Goal: Task Accomplishment & Management: Use online tool/utility

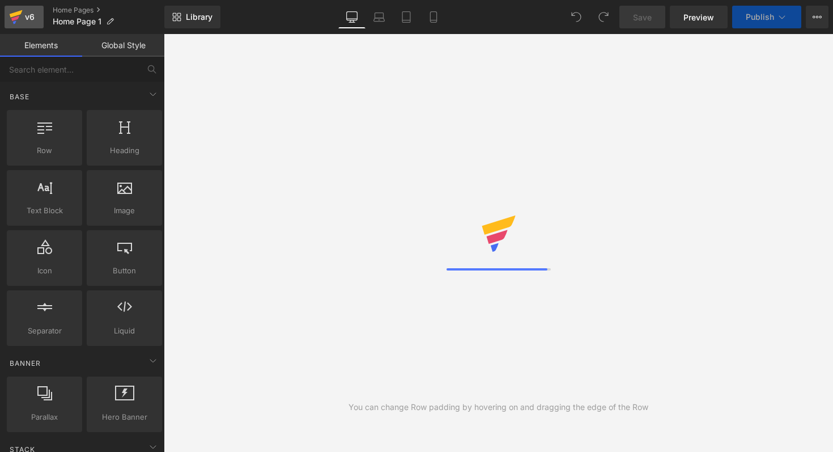
click at [41, 19] on link "v6" at bounding box center [24, 17] width 39 height 23
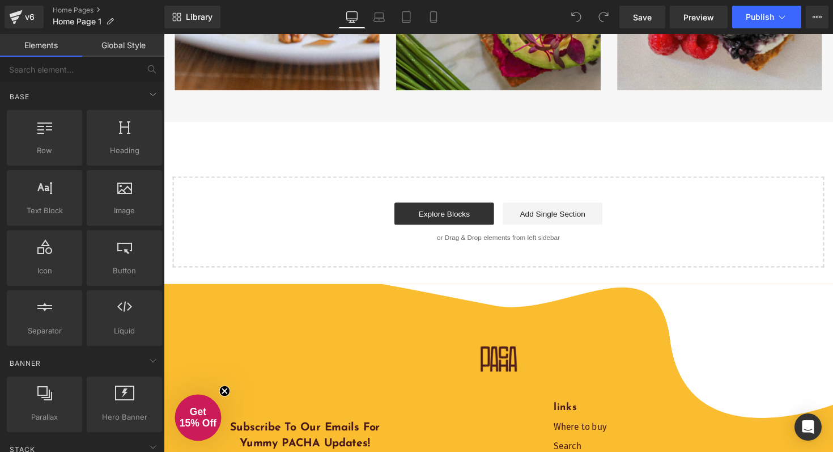
scroll to position [2912, 0]
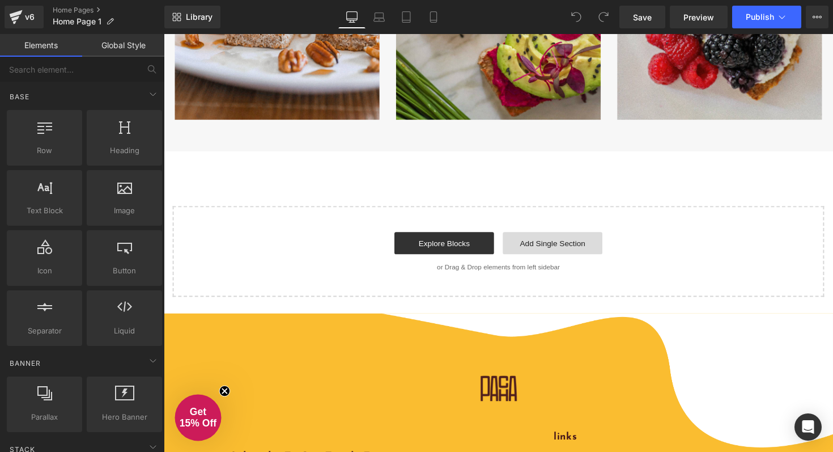
click at [524, 245] on link "Add Single Section" at bounding box center [562, 248] width 102 height 23
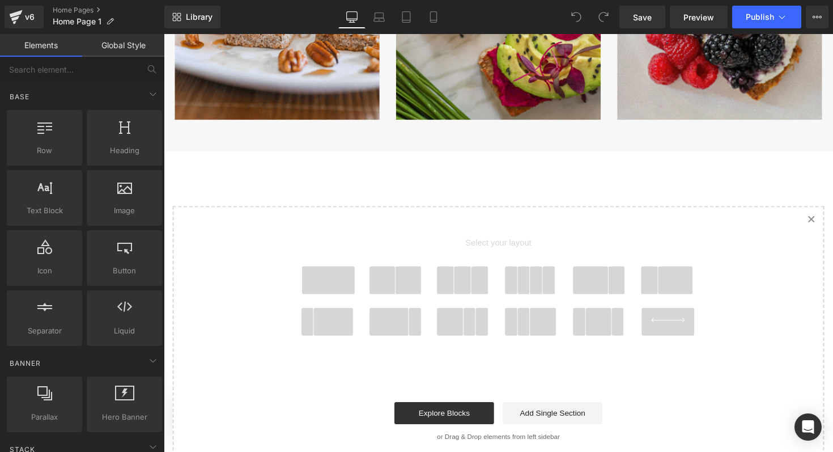
click at [448, 409] on div "Loading Product Data" at bounding box center [417, 407] width 82 height 12
click at [455, 423] on link "Explore Blocks" at bounding box center [451, 422] width 102 height 23
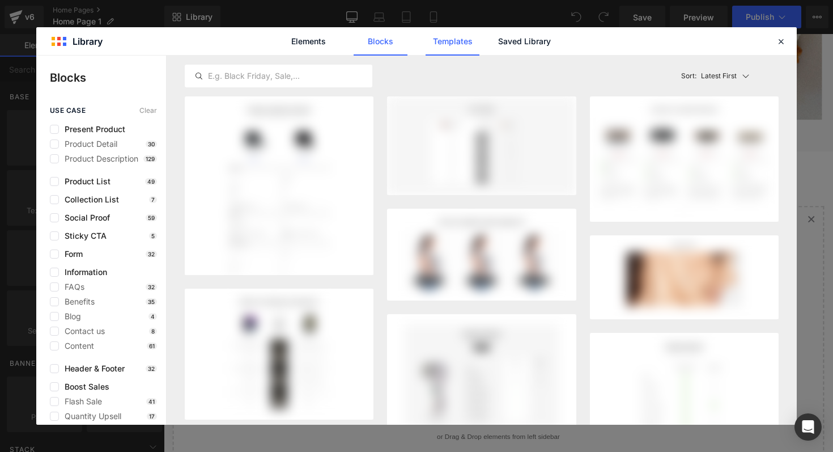
click at [435, 41] on link "Templates" at bounding box center [453, 41] width 54 height 28
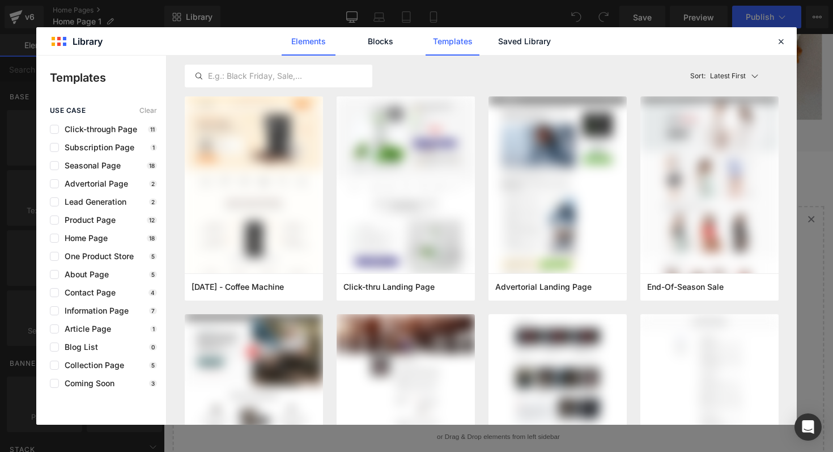
click at [320, 39] on link "Elements" at bounding box center [309, 41] width 54 height 28
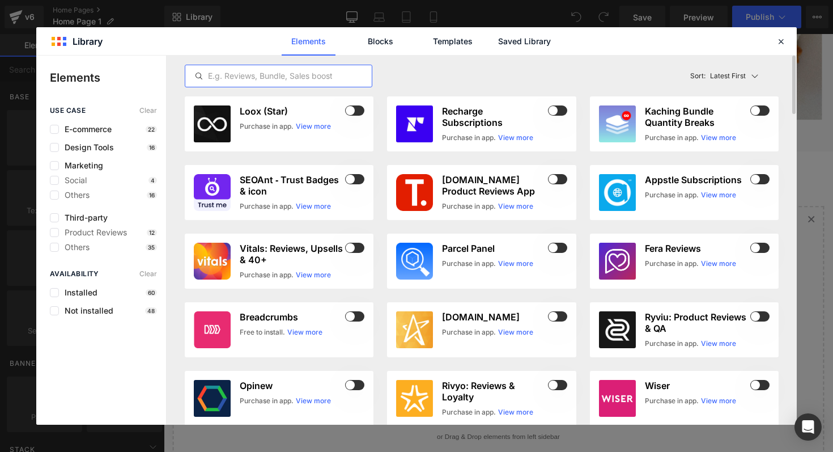
click at [274, 75] on input "text" at bounding box center [278, 76] width 186 height 14
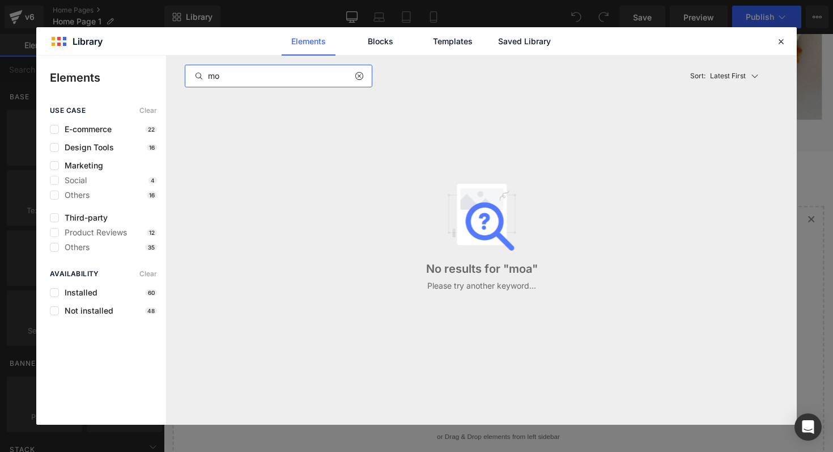
type input "m"
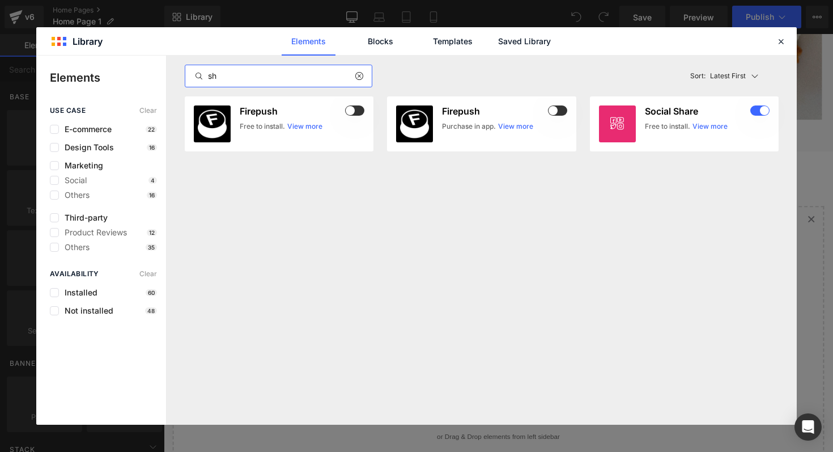
type input "s"
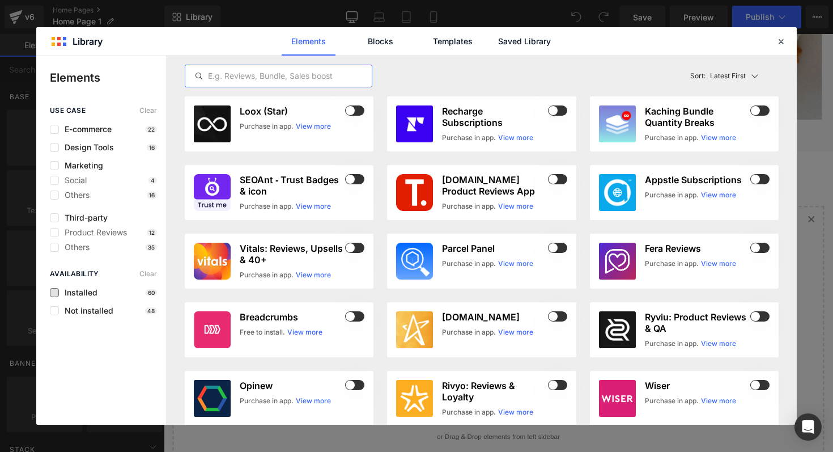
click at [90, 288] on span "Installed" at bounding box center [78, 292] width 39 height 9
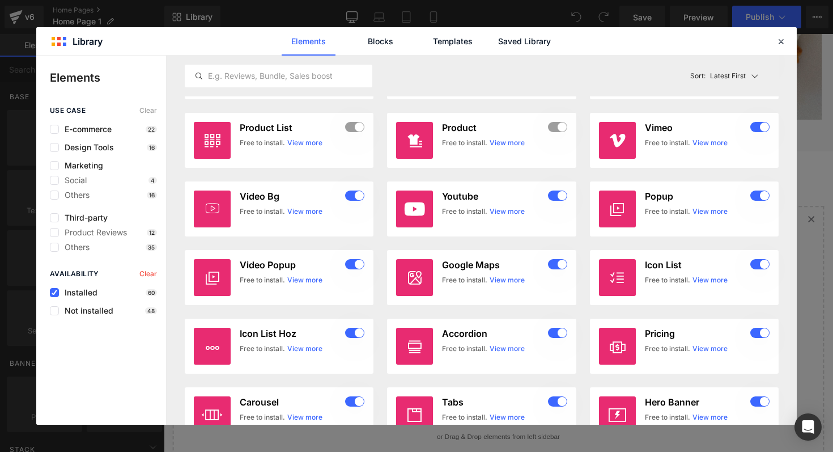
scroll to position [1188, 0]
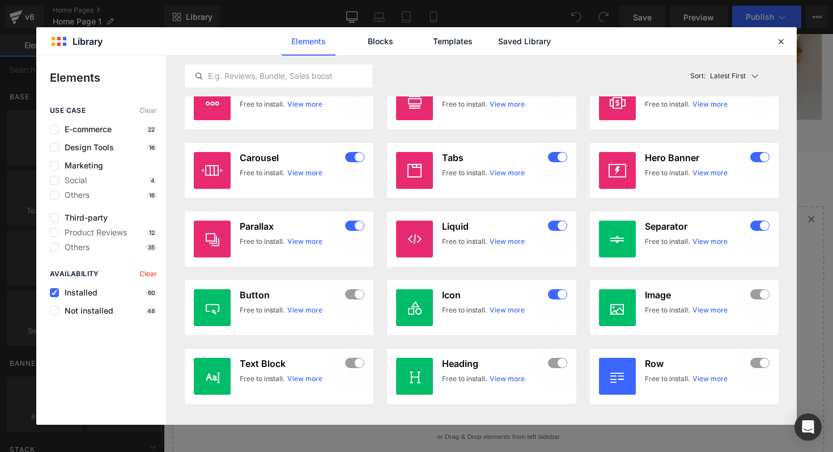
click at [113, 309] on div "Not installed 48" at bounding box center [103, 310] width 107 height 9
click at [97, 312] on span "Not installed" at bounding box center [86, 310] width 54 height 9
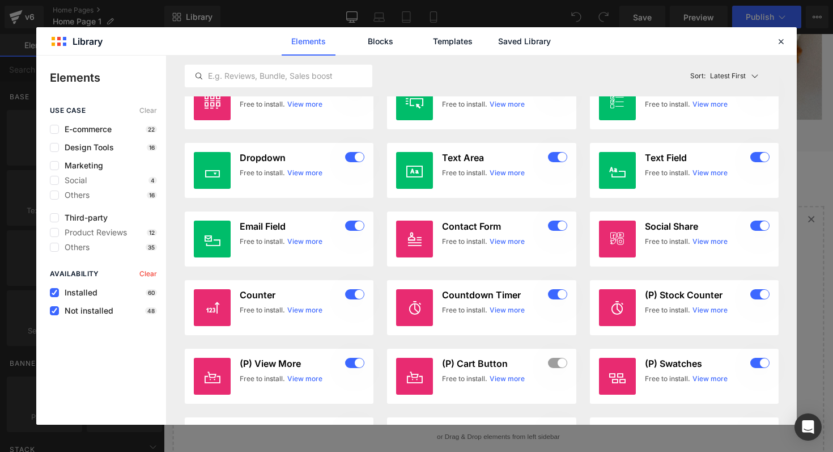
click at [87, 290] on span "Installed" at bounding box center [78, 292] width 39 height 9
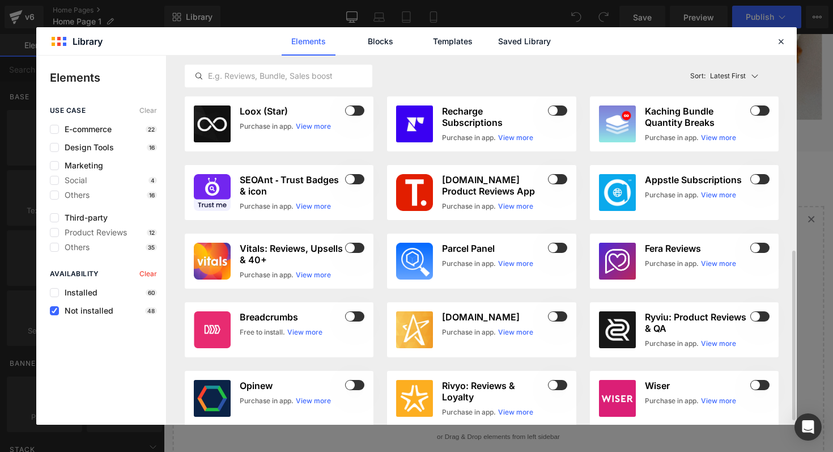
scroll to position [434, 0]
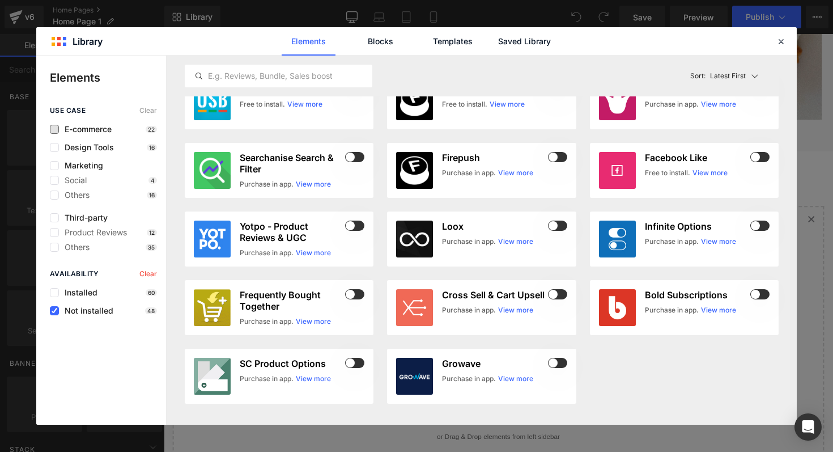
click at [88, 129] on span "E-commerce" at bounding box center [85, 129] width 53 height 9
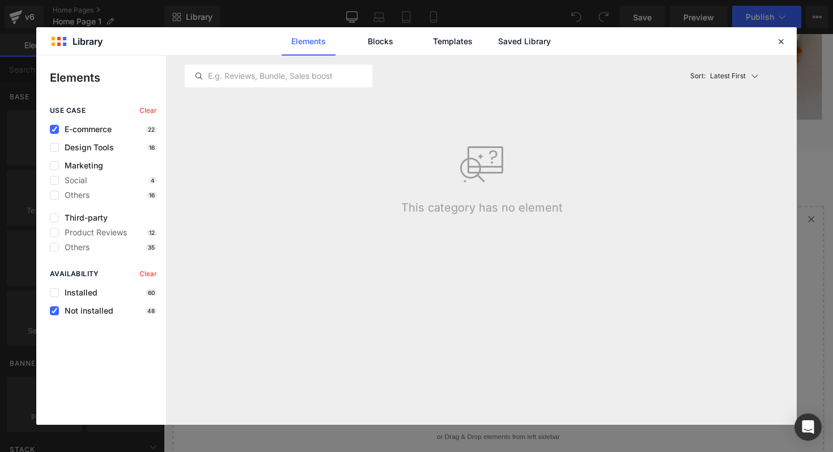
scroll to position [0, 0]
click at [778, 41] on icon at bounding box center [781, 41] width 10 height 10
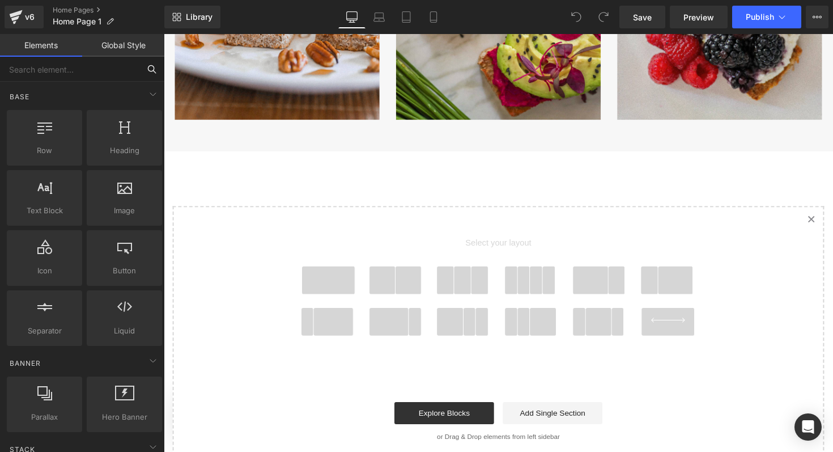
click at [75, 72] on input "text" at bounding box center [69, 69] width 139 height 25
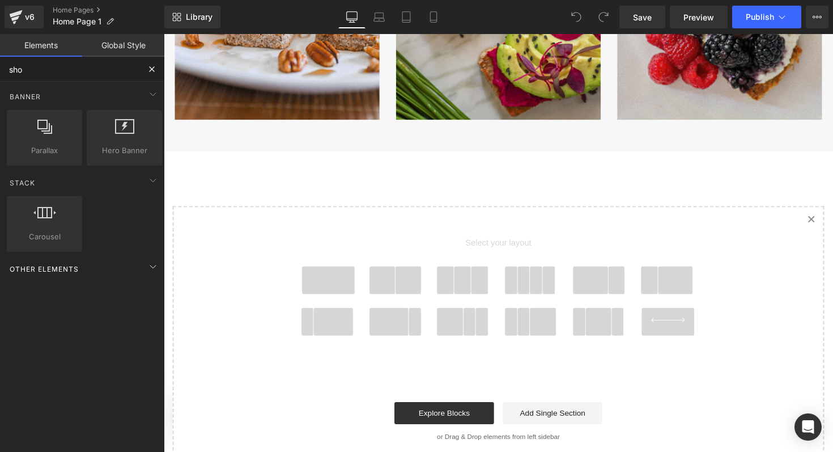
type input "sho"
click at [124, 269] on div "Other Elements" at bounding box center [85, 268] width 160 height 23
click at [100, 10] on link "Home Pages" at bounding box center [109, 10] width 112 height 9
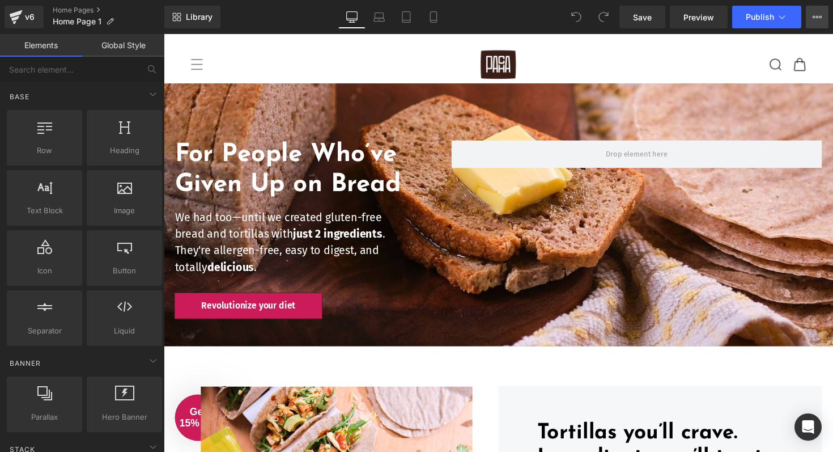
click at [821, 12] on icon at bounding box center [817, 16] width 9 height 9
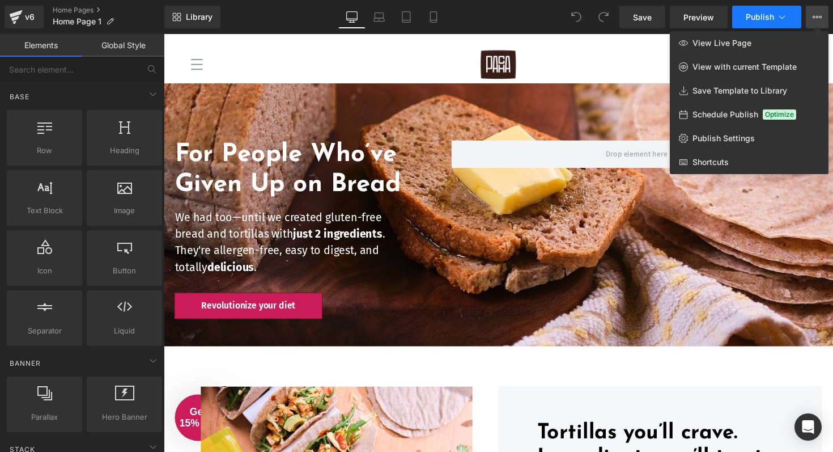
click at [780, 15] on icon at bounding box center [782, 16] width 11 height 11
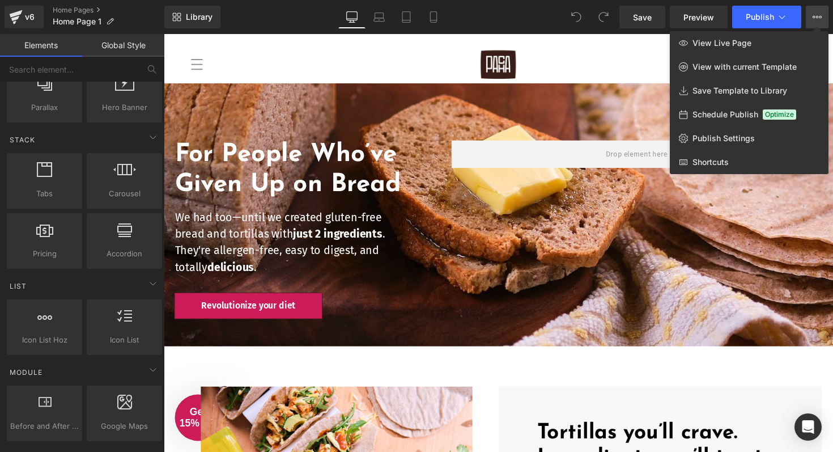
scroll to position [240, 0]
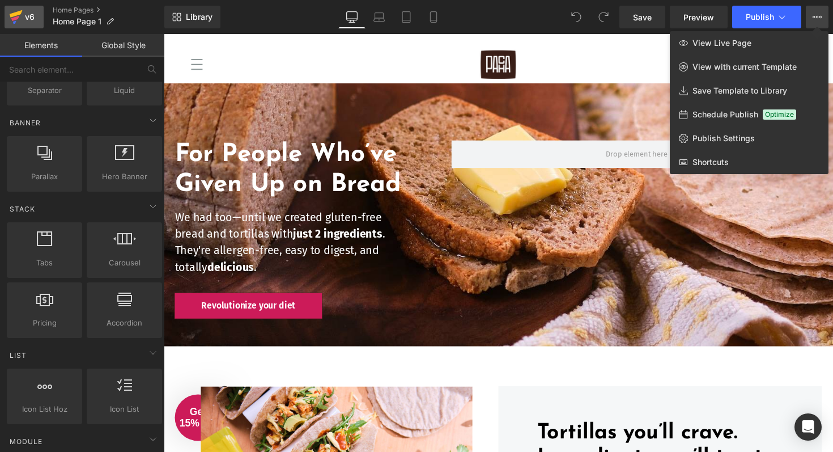
click at [33, 21] on div "v6" at bounding box center [30, 17] width 14 height 15
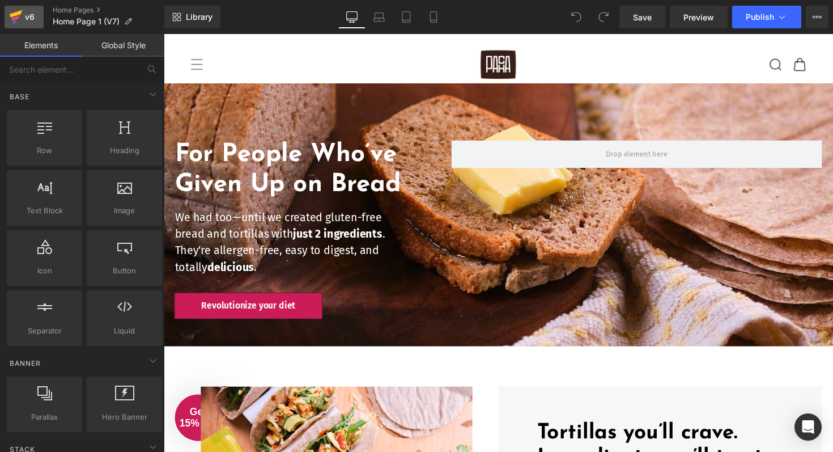
click at [38, 12] on link "v6" at bounding box center [24, 17] width 39 height 23
click at [814, 15] on icon at bounding box center [817, 16] width 9 height 9
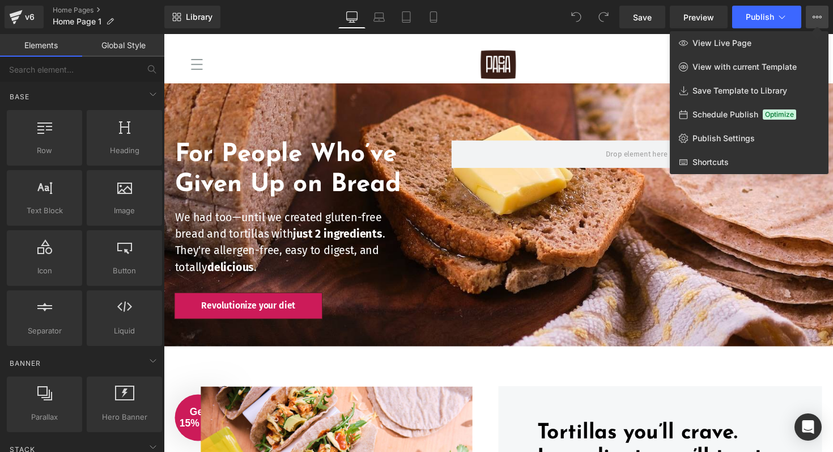
click at [353, 362] on div at bounding box center [498, 243] width 669 height 418
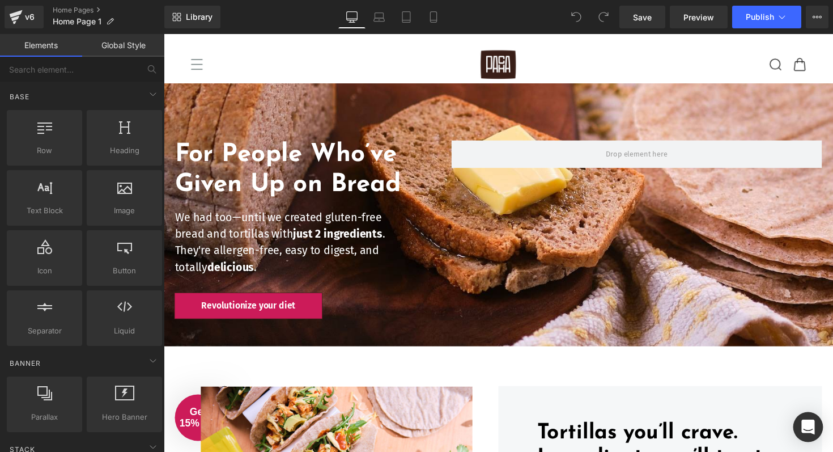
click at [800, 422] on div "Open Intercom Messenger" at bounding box center [809, 427] width 30 height 30
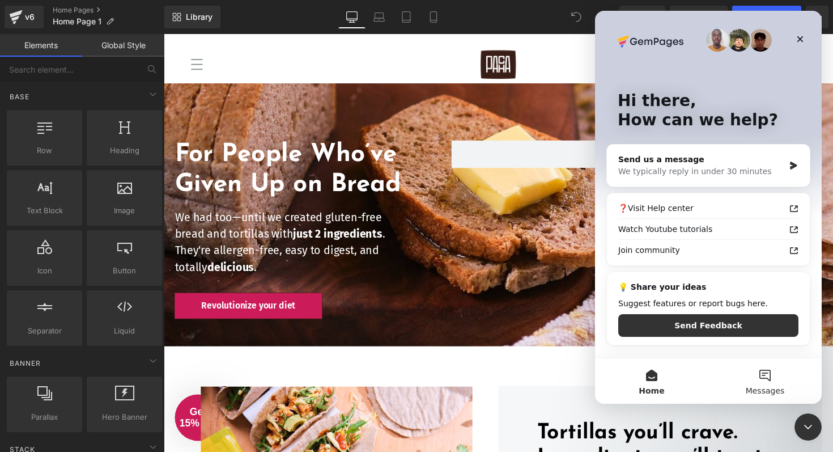
click at [764, 391] on span "Messages" at bounding box center [765, 391] width 39 height 8
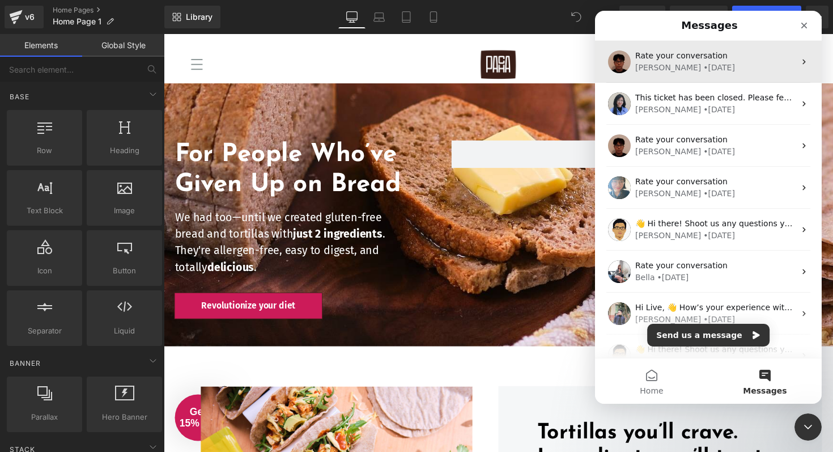
click at [703, 73] on div "• [DATE]" at bounding box center [719, 68] width 32 height 12
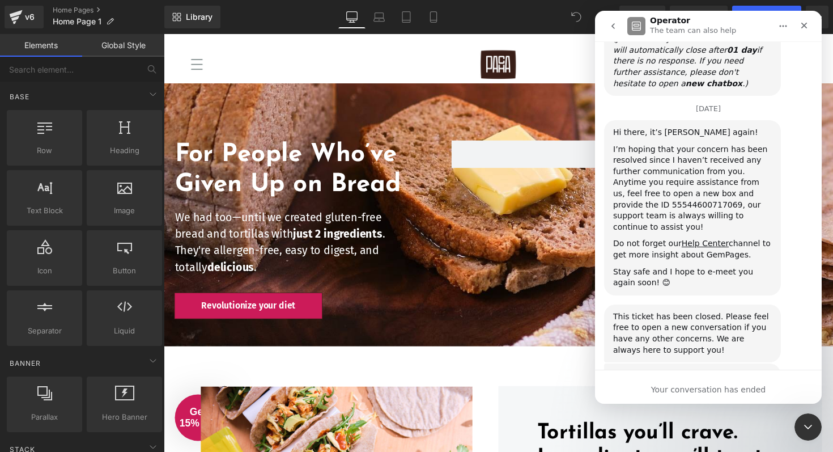
scroll to position [869, 0]
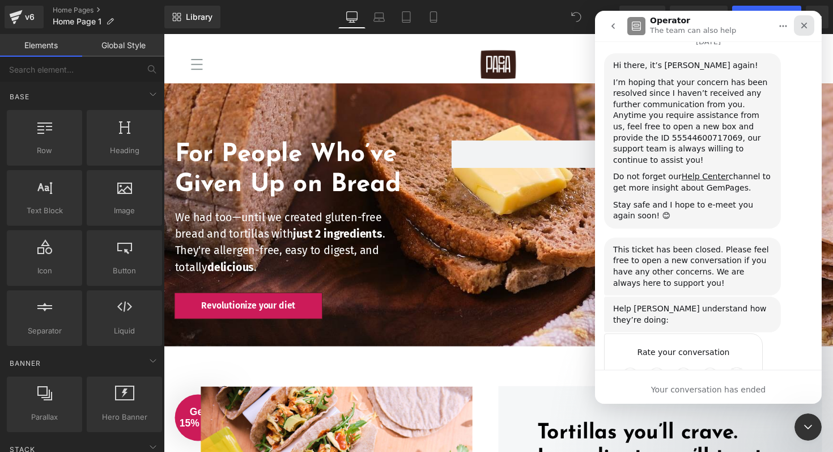
click at [805, 29] on icon "Close" at bounding box center [804, 25] width 9 height 9
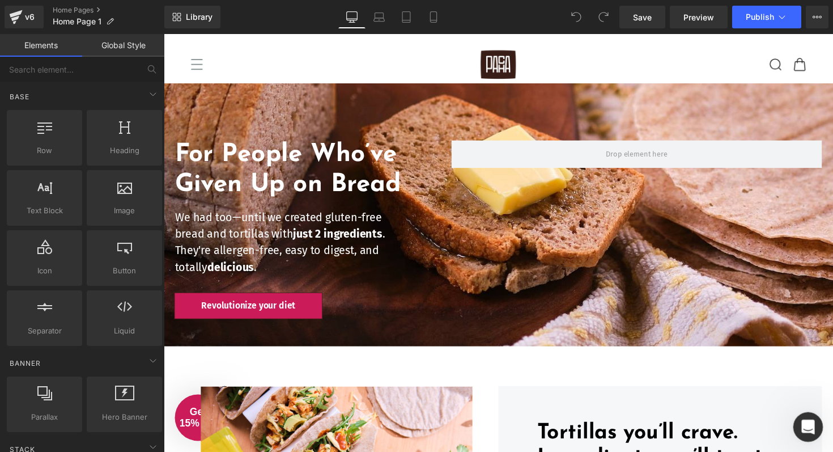
click at [802, 418] on div "Open Intercom Messenger" at bounding box center [806, 424] width 37 height 37
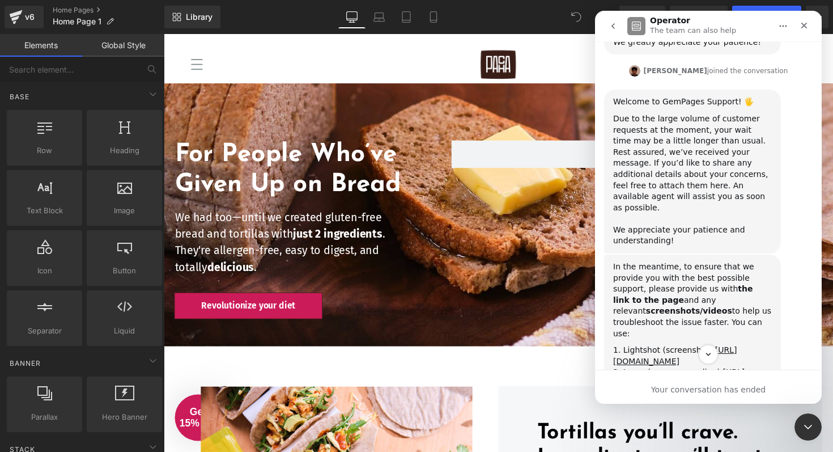
scroll to position [0, 0]
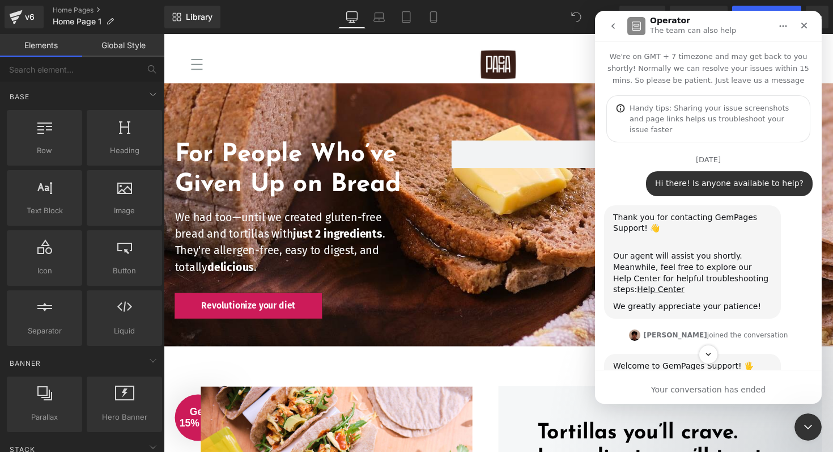
click at [614, 27] on icon "go back" at bounding box center [613, 26] width 9 height 9
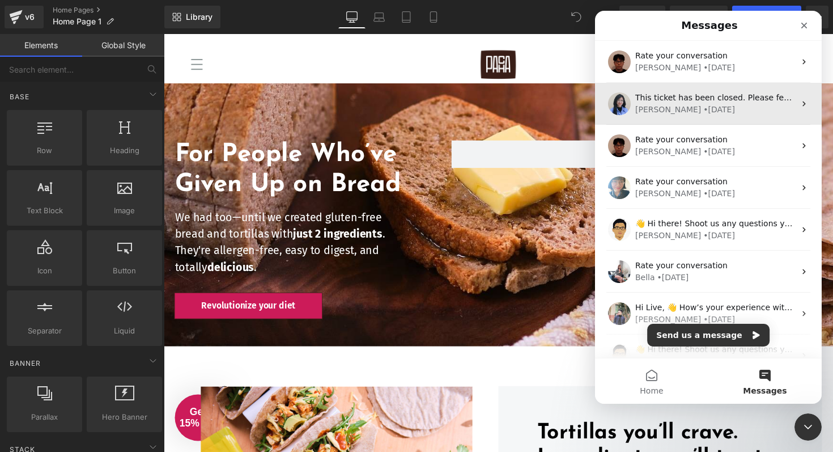
click at [703, 115] on div "• [DATE]" at bounding box center [719, 110] width 32 height 12
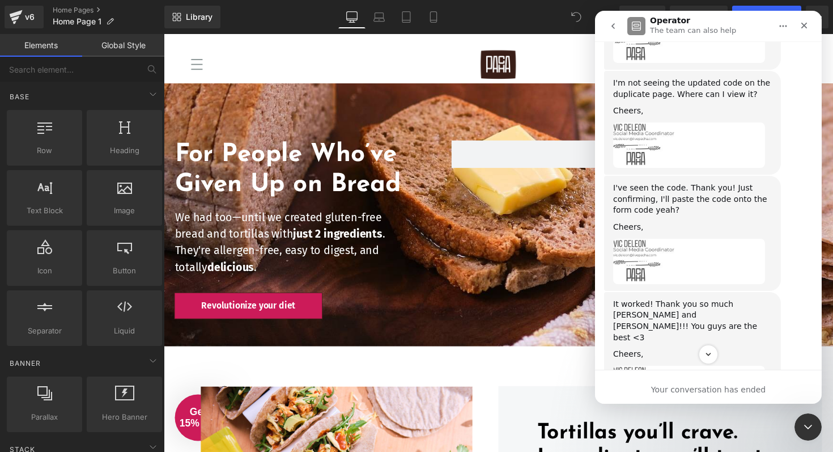
scroll to position [4603, 0]
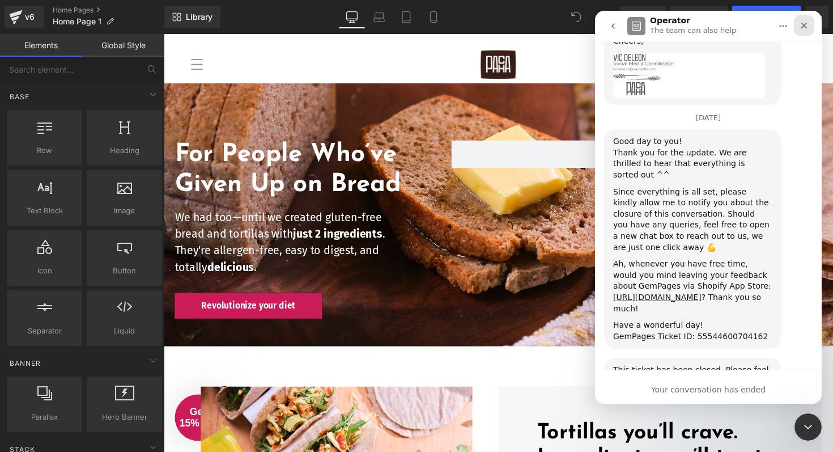
click at [809, 26] on div "Close" at bounding box center [804, 25] width 20 height 20
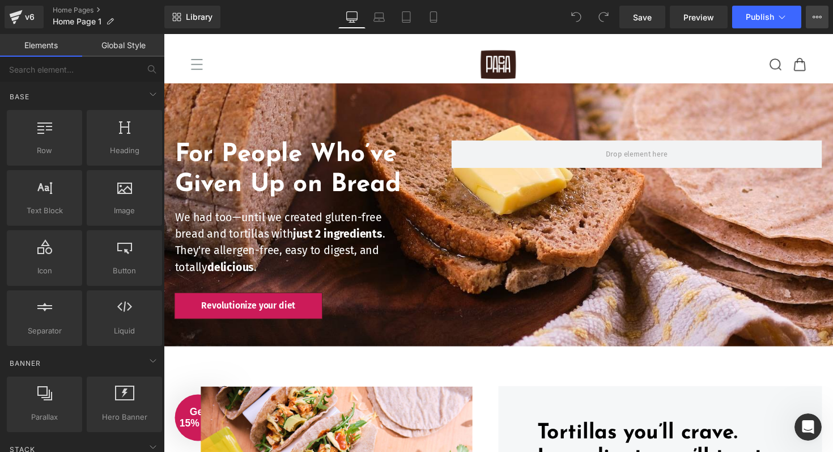
click at [817, 18] on icon at bounding box center [817, 17] width 3 height 2
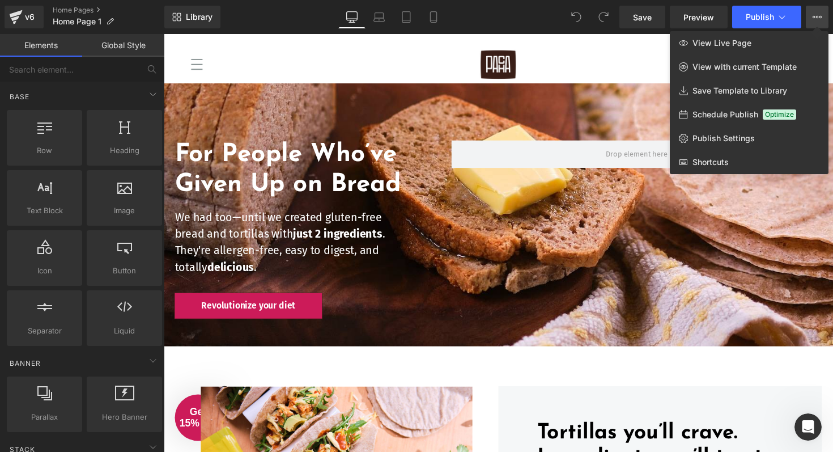
click at [20, 37] on link "Elements" at bounding box center [41, 45] width 82 height 23
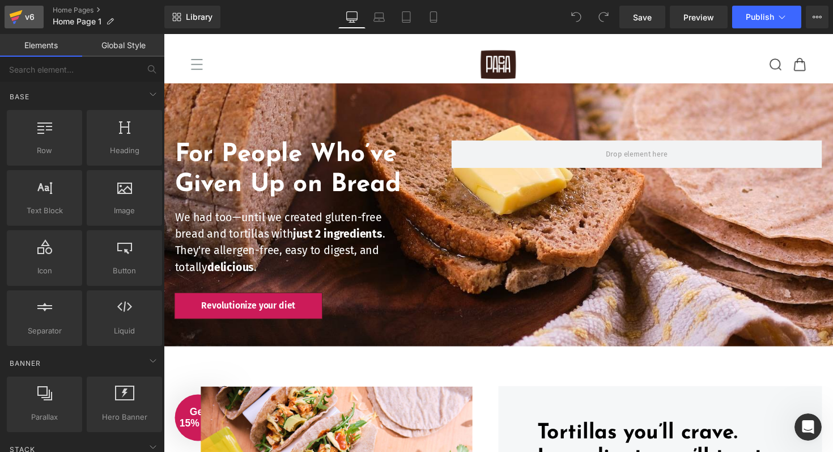
click at [20, 24] on icon at bounding box center [16, 17] width 14 height 28
